Goal: Task Accomplishment & Management: Use online tool/utility

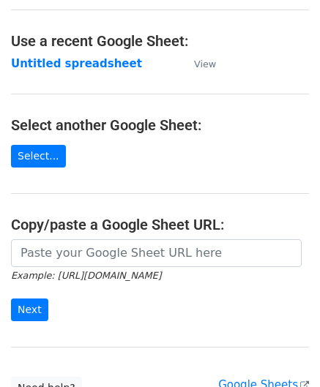
scroll to position [73, 0]
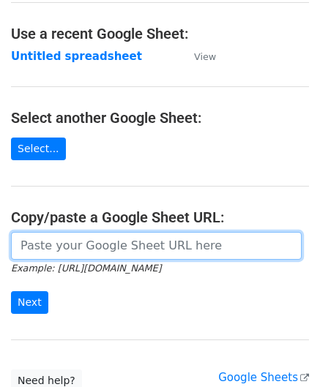
click at [92, 250] on input "url" at bounding box center [156, 246] width 290 height 28
paste input "[URL][DOMAIN_NAME]"
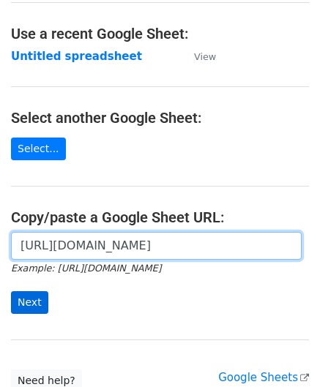
type input "[URL][DOMAIN_NAME]"
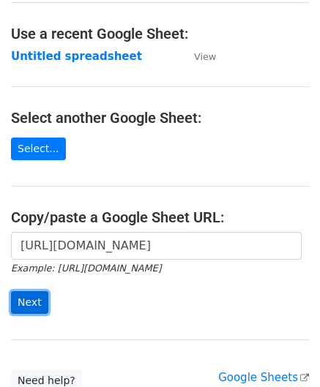
click at [35, 297] on input "Next" at bounding box center [29, 302] width 37 height 23
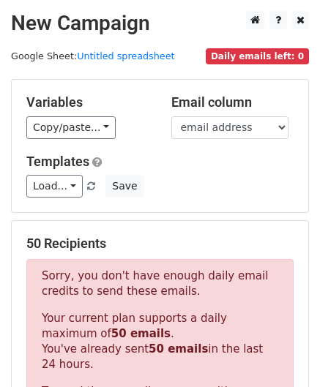
scroll to position [494, 0]
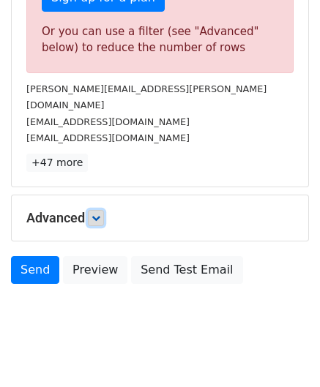
click at [100, 214] on icon at bounding box center [95, 218] width 9 height 9
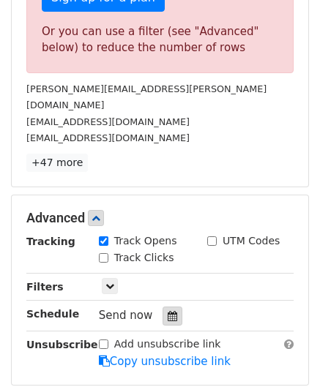
click at [168, 311] on icon at bounding box center [173, 316] width 10 height 10
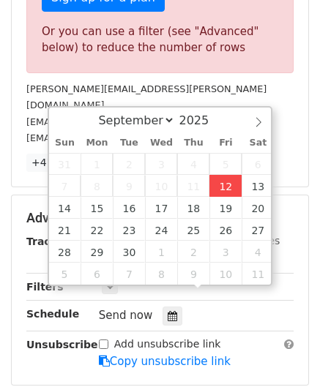
type input "2025-09-12 12:00"
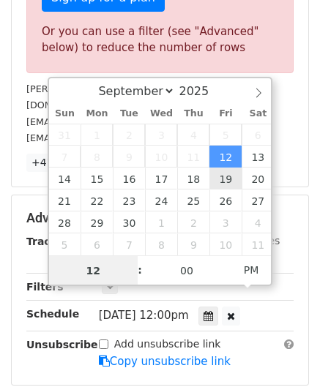
scroll to position [0, 0]
paste input "0"
type input "10"
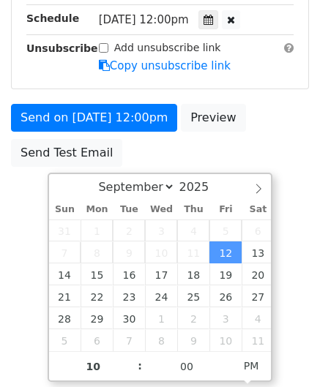
type input "2025-09-12 22:00"
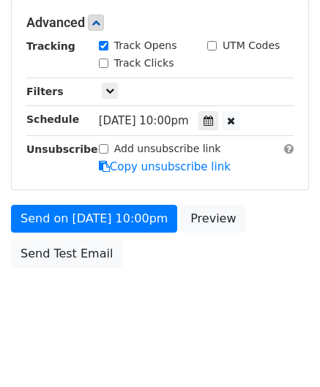
scroll to position [671, 0]
